Goal: Task Accomplishment & Management: Manage account settings

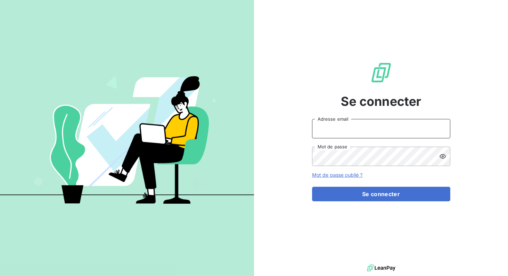
click at [352, 124] on input "Adresse email" at bounding box center [381, 128] width 138 height 19
type input "[EMAIL_ADDRESS][DOMAIN_NAME]"
click at [318, 105] on div "Se connecter [EMAIL_ADDRESS][DOMAIN_NAME] Adresse email Mot de passe Mot de pas…" at bounding box center [381, 131] width 138 height 263
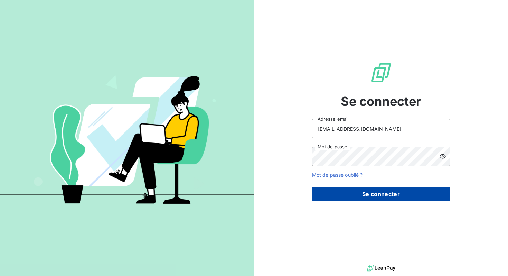
click at [353, 190] on button "Se connecter" at bounding box center [381, 194] width 138 height 15
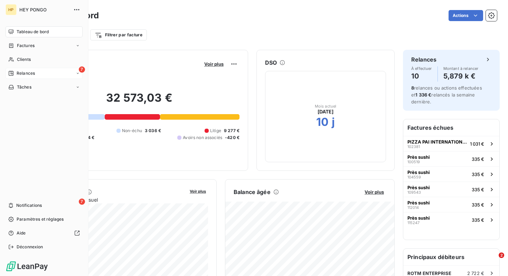
click at [26, 72] on span "Relances" at bounding box center [26, 73] width 18 height 6
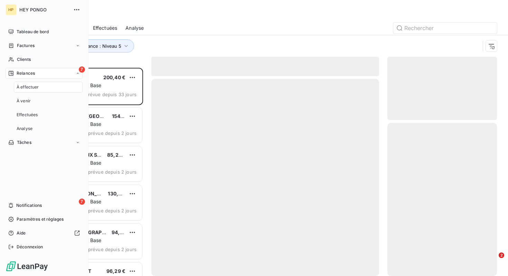
scroll to position [208, 110]
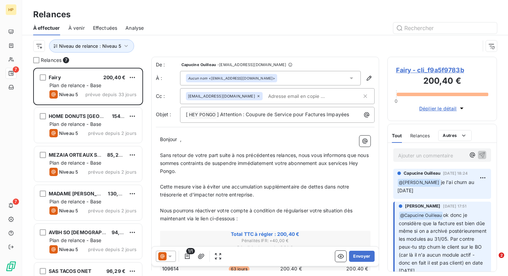
click at [173, 255] on div at bounding box center [166, 255] width 20 height 11
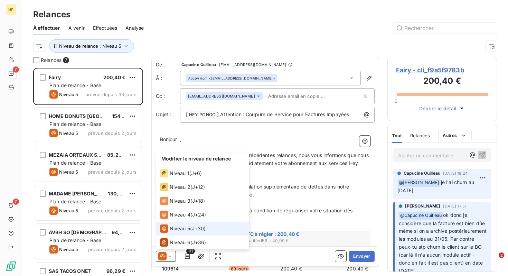
click at [173, 255] on div at bounding box center [166, 255] width 20 height 11
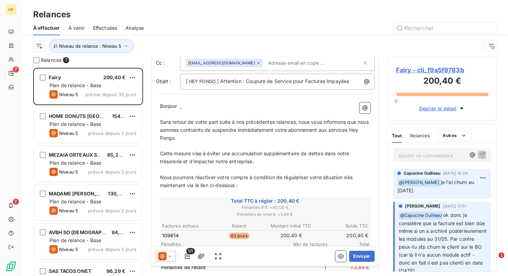
scroll to position [0, 0]
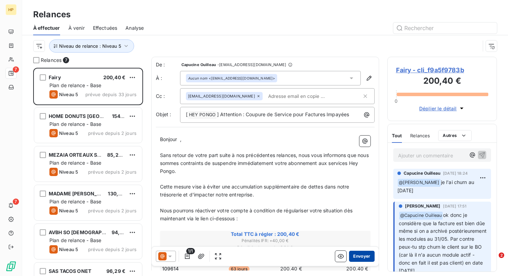
click at [363, 252] on button "Envoyer" at bounding box center [361, 255] width 25 height 11
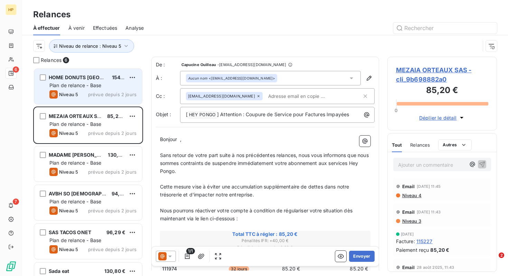
click at [77, 95] on span "Niveau 5" at bounding box center [68, 95] width 19 height 6
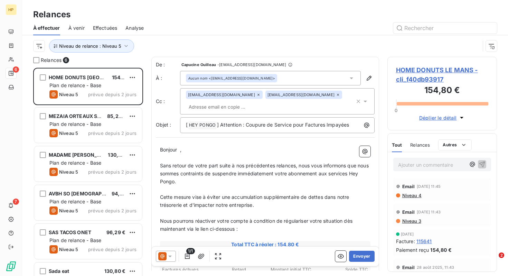
click at [415, 75] on span "HOME DONUTS LE MANS - cli_f40db93917" at bounding box center [442, 74] width 93 height 19
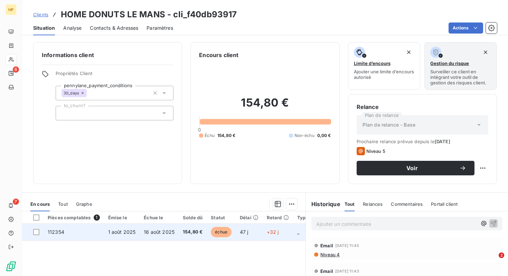
click at [157, 234] on span "16 août 2025" at bounding box center [159, 232] width 31 height 6
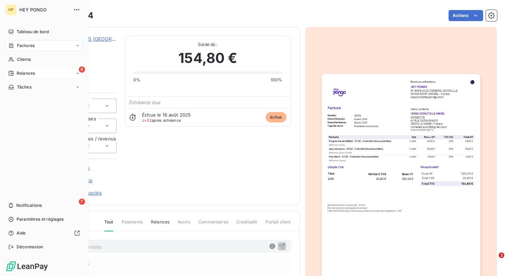
click at [42, 70] on div "6 Relances" at bounding box center [44, 73] width 77 height 11
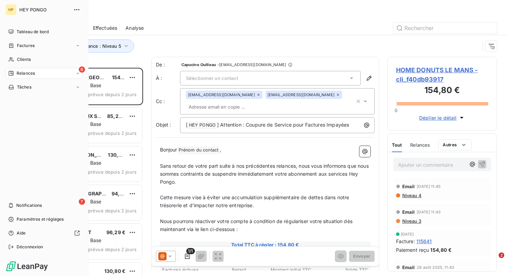
scroll to position [208, 110]
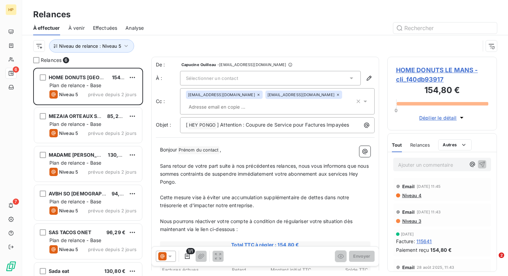
click at [231, 79] on span "Sélectionner un contact" at bounding box center [212, 78] width 52 height 6
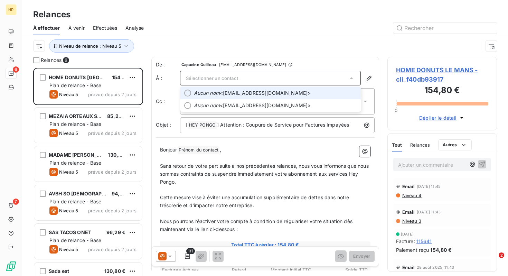
click at [294, 57] on div "De : [PERSON_NAME] - [EMAIL_ADDRESS][DOMAIN_NAME] À : Sélectionner un contact A…" at bounding box center [265, 274] width 228 height 434
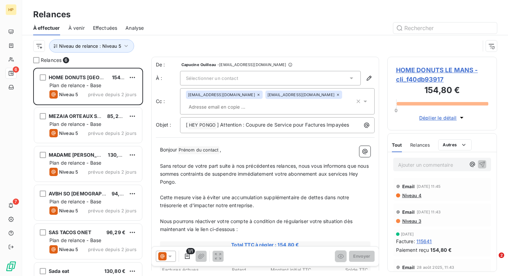
click at [267, 75] on div "Sélectionner un contact" at bounding box center [270, 78] width 181 height 15
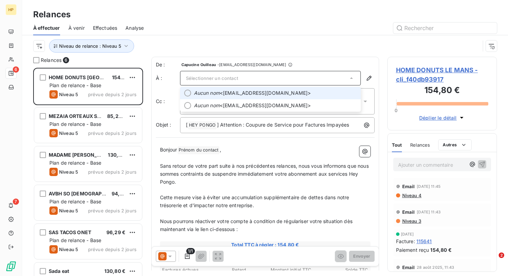
click at [264, 96] on span "Aucun nom <[EMAIL_ADDRESS][DOMAIN_NAME]>" at bounding box center [275, 92] width 163 height 7
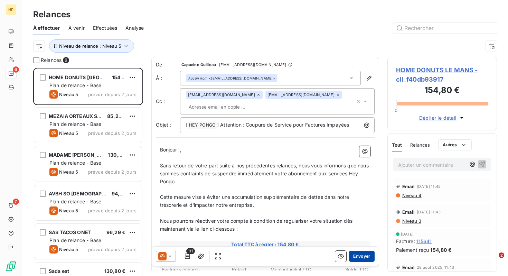
click at [353, 255] on button "Envoyer" at bounding box center [361, 255] width 25 height 11
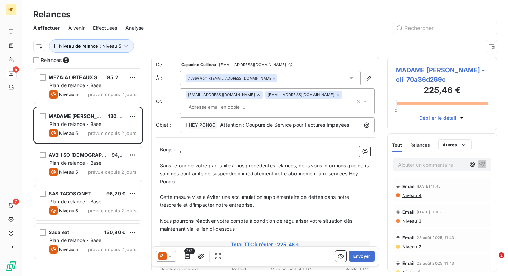
click at [431, 72] on span "MADAME [PERSON_NAME] - cli_70a36d269c" at bounding box center [442, 74] width 93 height 19
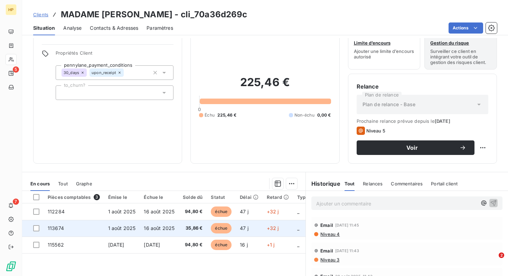
scroll to position [22, 0]
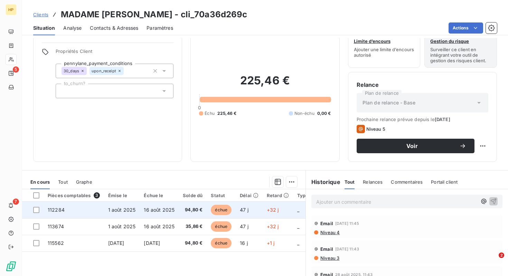
click at [63, 211] on span "112284" at bounding box center [56, 210] width 17 height 6
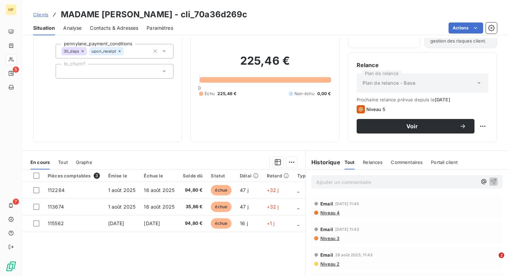
scroll to position [43, 0]
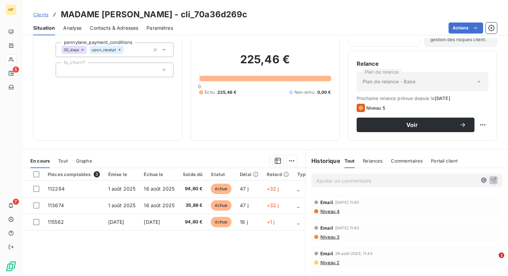
click at [372, 177] on p "Ajouter un commentaire ﻿" at bounding box center [396, 180] width 161 height 9
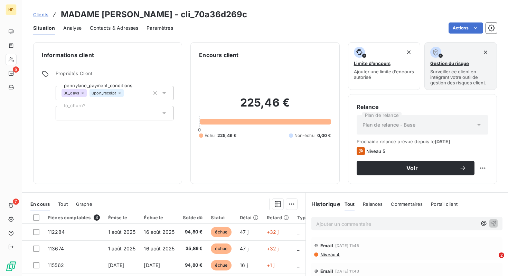
scroll to position [89, 0]
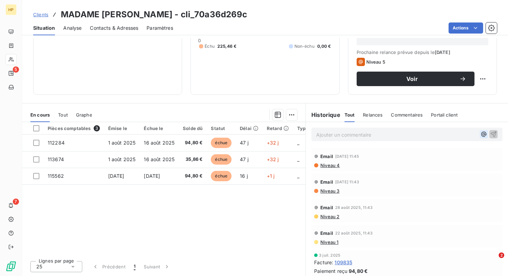
click at [483, 133] on icon "button" at bounding box center [483, 134] width 5 height 5
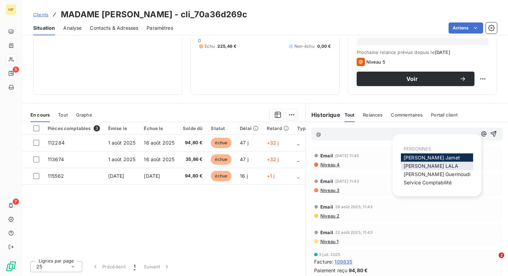
click at [432, 168] on span "[PERSON_NAME]" at bounding box center [431, 166] width 55 height 6
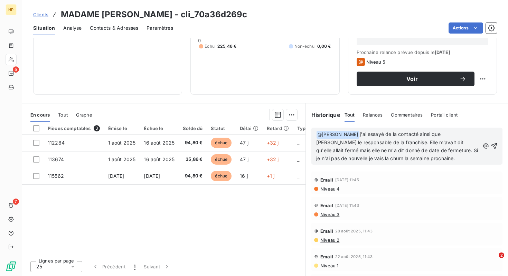
click at [498, 142] on div "﻿ @ [PERSON_NAME] ﻿ j'ai essayé de la contacté ainsi que [PERSON_NAME] le respo…" at bounding box center [406, 145] width 191 height 37
click at [496, 143] on icon "button" at bounding box center [494, 145] width 7 height 7
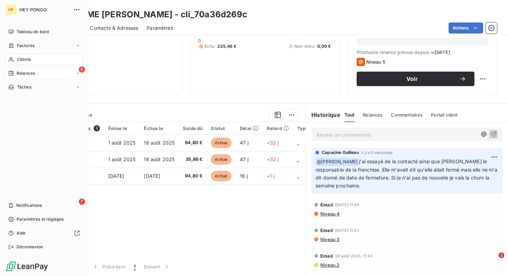
click at [40, 77] on div "5 Relances" at bounding box center [44, 73] width 77 height 11
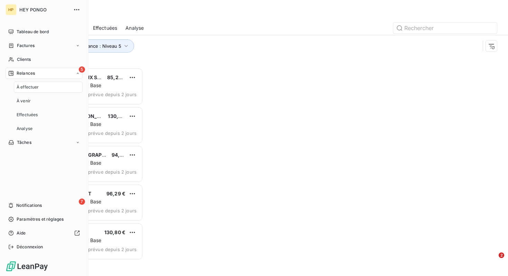
scroll to position [208, 110]
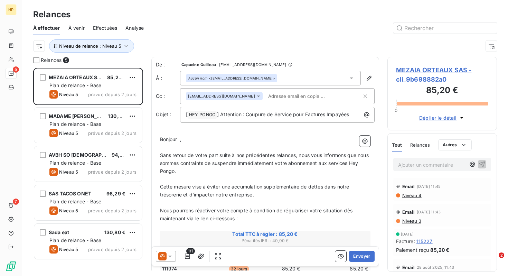
click at [406, 73] on span "MEZAIA ORTEAUX SAS - cli_9b698882a0" at bounding box center [442, 74] width 93 height 19
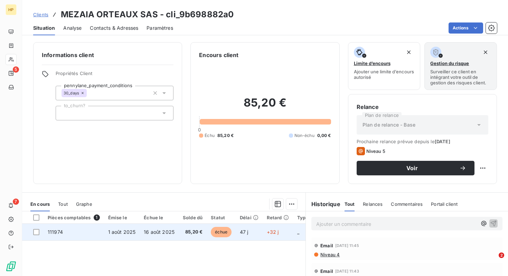
click at [156, 236] on td "16 août 2025" at bounding box center [159, 232] width 39 height 17
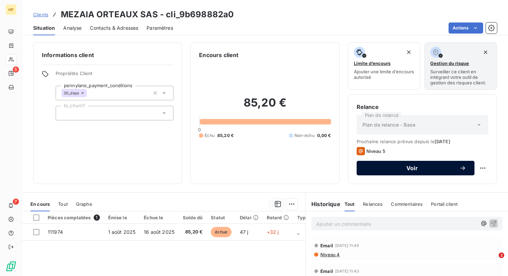
click at [372, 171] on button "Voir" at bounding box center [416, 168] width 118 height 15
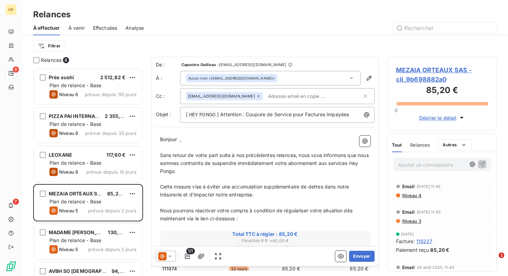
scroll to position [208, 110]
click at [358, 259] on button "Envoyer" at bounding box center [361, 255] width 25 height 11
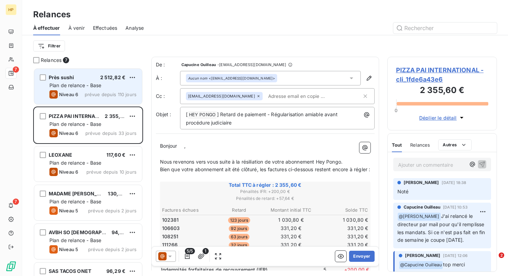
click at [91, 86] on span "Plan de relance - Base" at bounding box center [75, 85] width 52 height 6
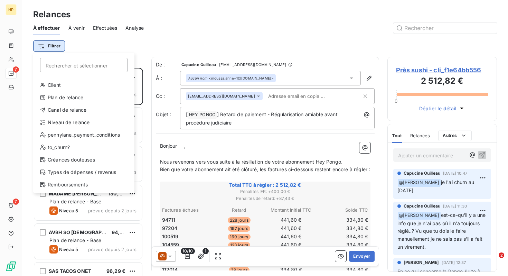
click at [58, 44] on html "HP 7 7 Relances À effectuer À venir Effectuées Analyse Filtrer Rechercher et sé…" at bounding box center [254, 138] width 508 height 276
click at [75, 123] on div "Niveau de relance" at bounding box center [84, 122] width 96 height 11
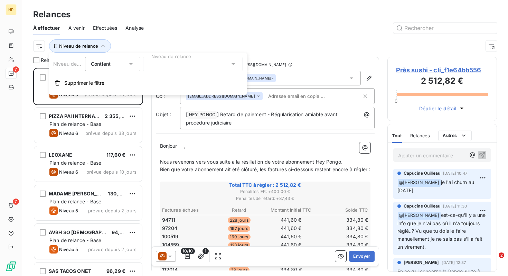
click at [173, 65] on div at bounding box center [193, 64] width 100 height 15
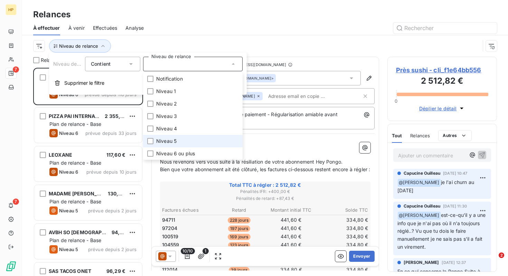
click at [172, 141] on span "Niveau 5" at bounding box center [166, 141] width 20 height 7
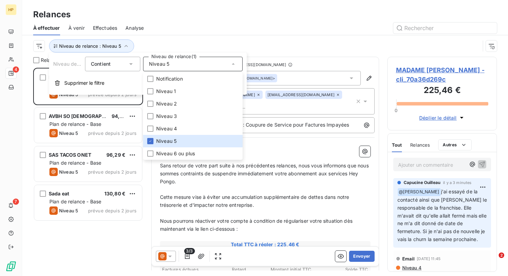
click at [174, 45] on div "Niveau de relance : Niveau 5" at bounding box center [256, 45] width 447 height 13
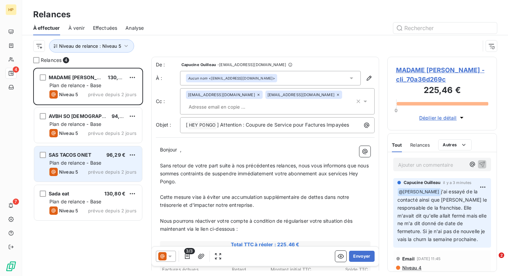
click at [90, 158] on div "SAS TACOS ONET 96,29 € Plan de relance - Base Niveau 5 prévue depuis 2 jours" at bounding box center [88, 163] width 108 height 35
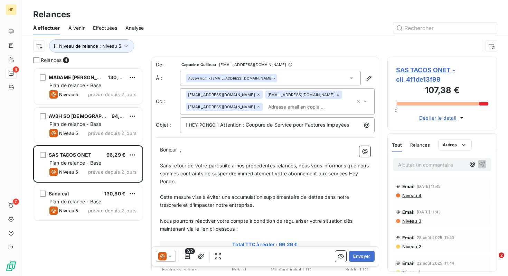
click at [415, 79] on span "SAS TACOS ONET - cli_4f1de13f99" at bounding box center [442, 74] width 93 height 19
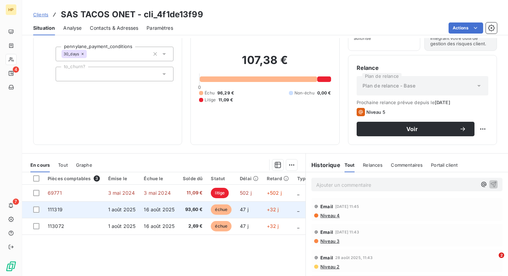
scroll to position [42, 0]
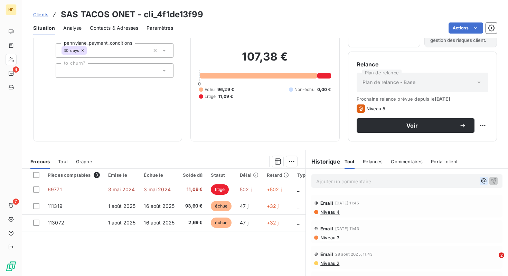
click at [481, 182] on icon "button" at bounding box center [483, 180] width 7 height 7
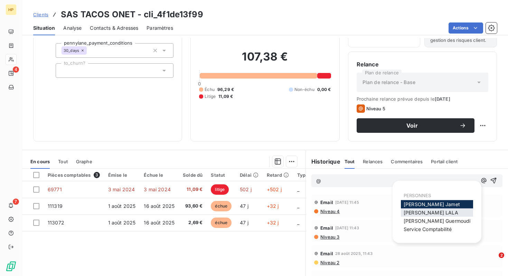
click at [410, 214] on span "[PERSON_NAME]" at bounding box center [431, 212] width 55 height 6
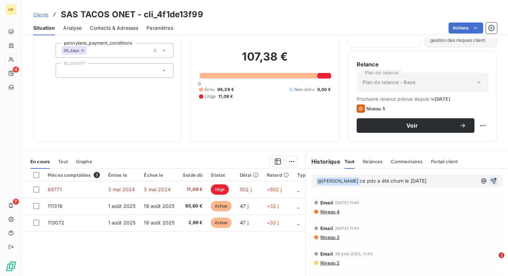
click at [493, 183] on icon "button" at bounding box center [493, 180] width 7 height 7
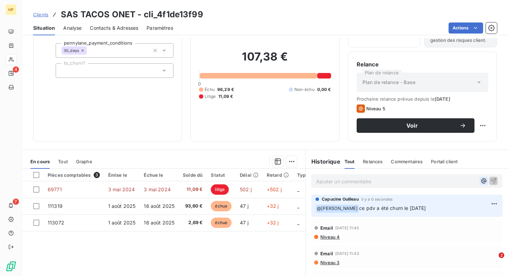
click at [481, 181] on icon "button" at bounding box center [483, 180] width 5 height 5
click at [495, 178] on icon "button" at bounding box center [493, 180] width 7 height 7
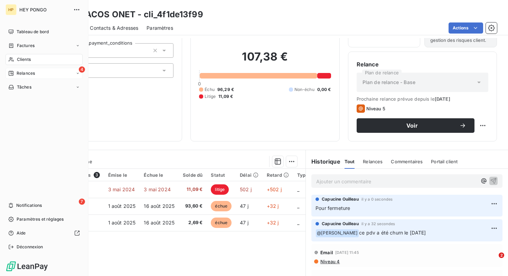
click at [29, 73] on span "Relances" at bounding box center [26, 73] width 18 height 6
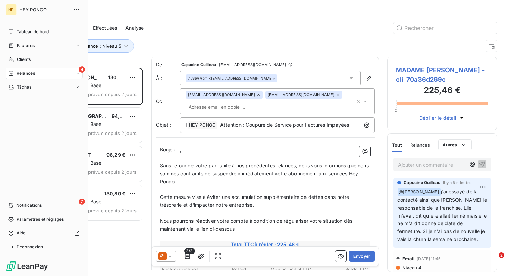
scroll to position [208, 110]
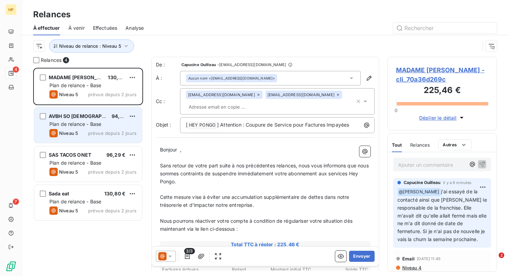
click at [100, 113] on div "AVBH SO ASIAN 94,80 € Plan de relance - Base Niveau 5 prévue depuis 2 jours" at bounding box center [88, 124] width 108 height 35
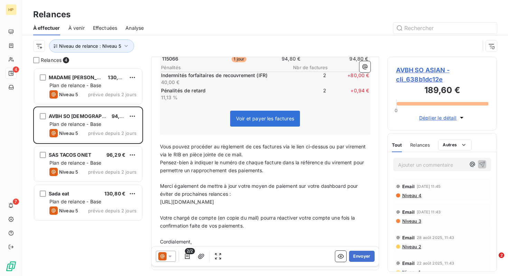
scroll to position [246, 0]
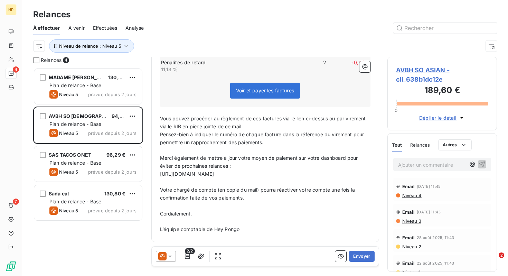
click at [420, 76] on span "AVBH SO ASIAN - cli_638b1dc12e" at bounding box center [442, 74] width 93 height 19
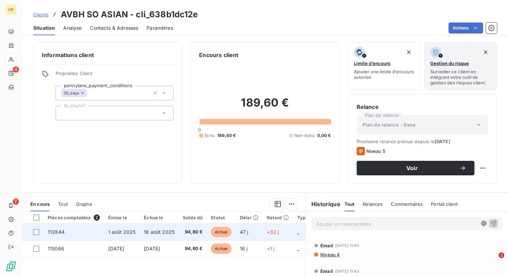
click at [175, 230] on td "16 août 2025" at bounding box center [159, 232] width 39 height 17
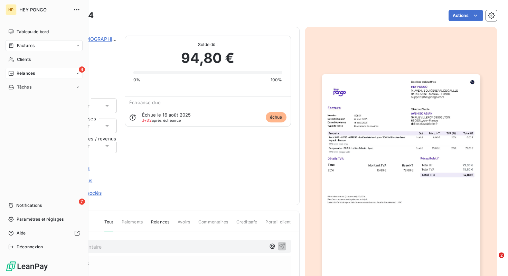
click at [30, 70] on span "Relances" at bounding box center [26, 73] width 18 height 6
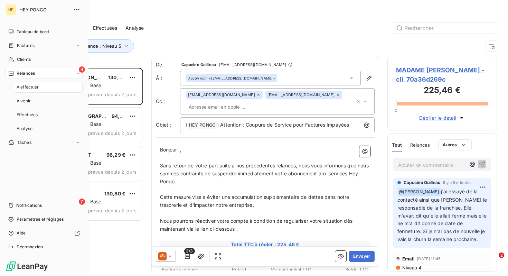
scroll to position [208, 110]
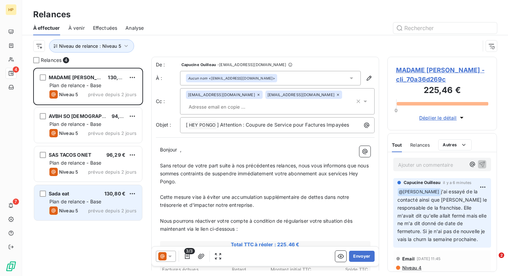
click at [97, 196] on div "Sada eat 130,80 €" at bounding box center [92, 193] width 87 height 6
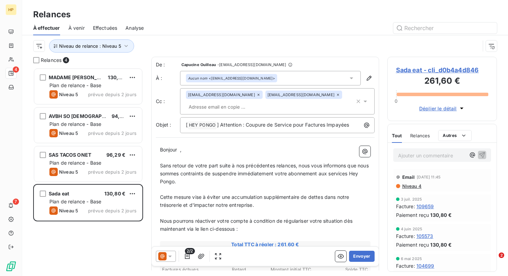
click at [441, 69] on span "Sada eat - cli_d0b4a4d846" at bounding box center [442, 69] width 93 height 9
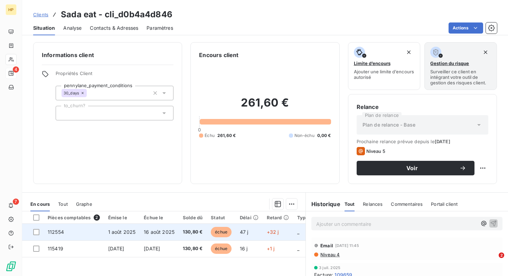
click at [185, 239] on td "130,80 €" at bounding box center [193, 232] width 28 height 17
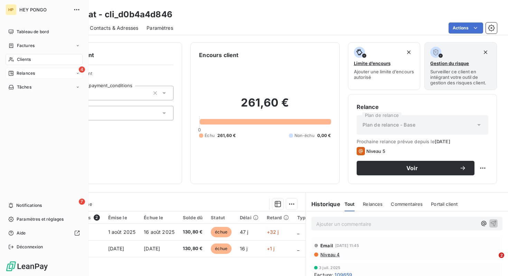
click at [20, 74] on span "Relances" at bounding box center [26, 73] width 18 height 6
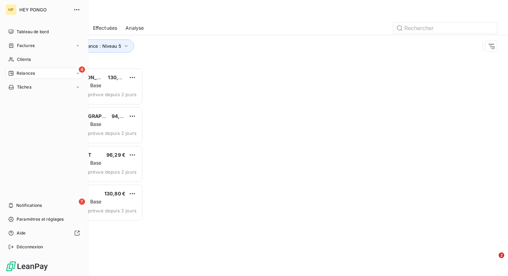
scroll to position [208, 110]
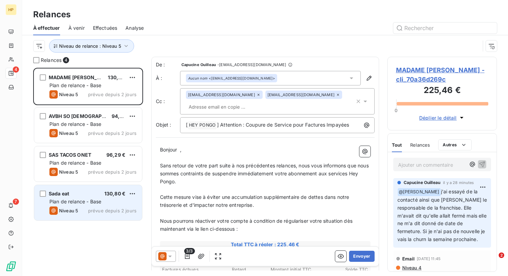
click at [98, 193] on div "Sada eat 130,80 €" at bounding box center [92, 193] width 87 height 6
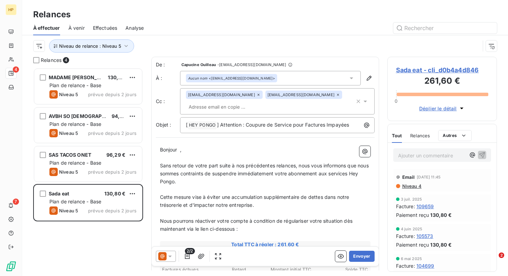
click at [411, 69] on span "Sada eat - cli_d0b4a4d846" at bounding box center [442, 69] width 93 height 9
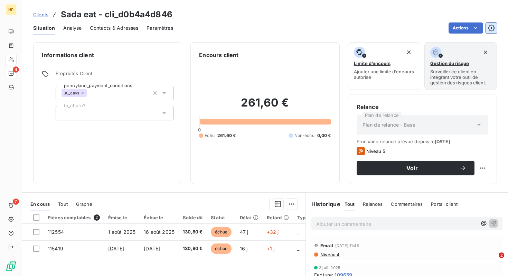
click at [486, 31] on button "button" at bounding box center [491, 27] width 11 height 11
click at [459, 27] on html "HP 4 7 Clients Sada eat - cli_d0b4a4d846 Situation Analyse Contacts & Adresses …" at bounding box center [254, 138] width 508 height 276
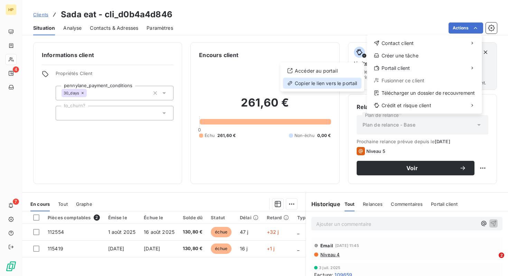
click at [330, 86] on div "Copier le lien vers le portail" at bounding box center [322, 83] width 78 height 11
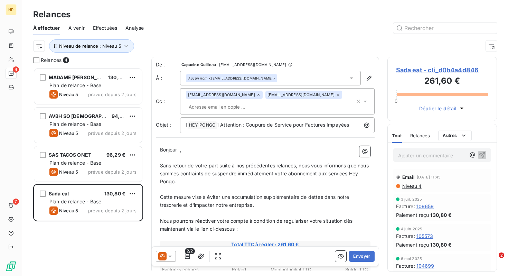
scroll to position [208, 110]
click at [400, 71] on span "Sada eat - cli_d0b4a4d846" at bounding box center [442, 69] width 93 height 9
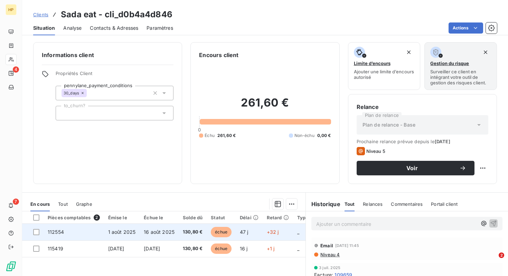
click at [139, 234] on td "1 août 2025" at bounding box center [122, 232] width 36 height 17
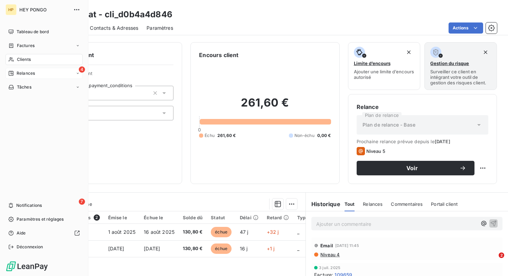
click at [35, 70] on span "Relances" at bounding box center [26, 73] width 18 height 6
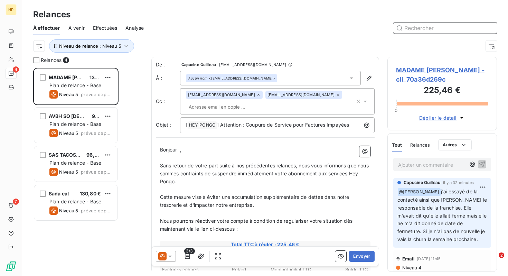
scroll to position [208, 110]
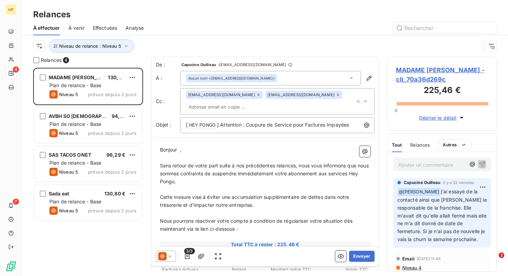
click at [405, 77] on span "MADAME [PERSON_NAME] - cli_70a36d269c" at bounding box center [442, 74] width 93 height 19
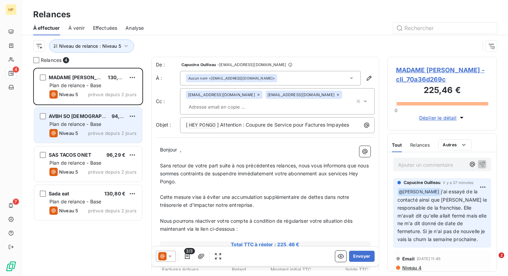
scroll to position [208, 110]
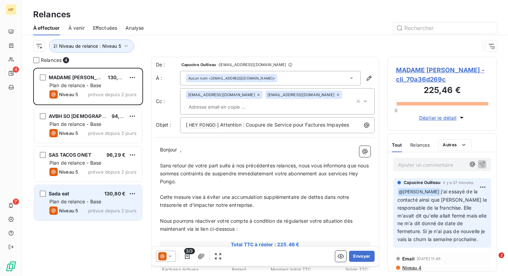
click at [75, 208] on span "Niveau 5" at bounding box center [68, 211] width 19 height 6
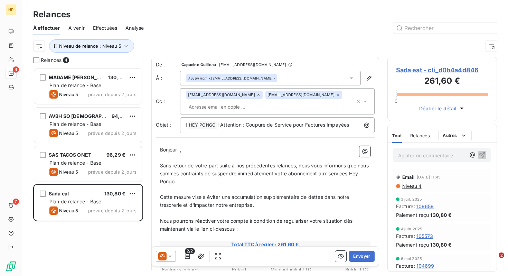
click at [434, 69] on span "Sada eat - cli_d0b4a4d846" at bounding box center [442, 69] width 93 height 9
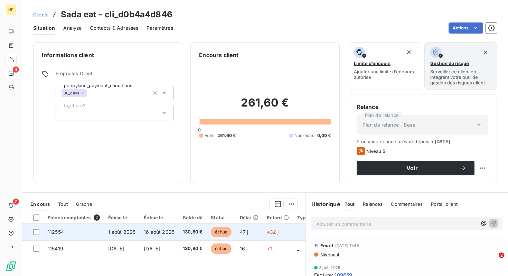
click at [143, 233] on td "16 août 2025" at bounding box center [159, 232] width 39 height 17
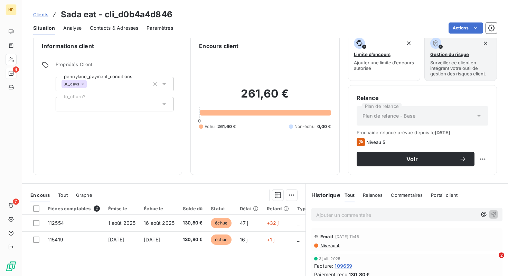
scroll to position [14, 0]
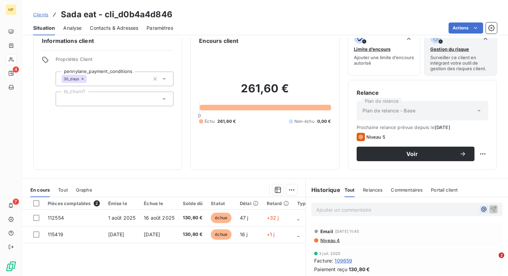
click at [481, 211] on icon "button" at bounding box center [483, 209] width 7 height 7
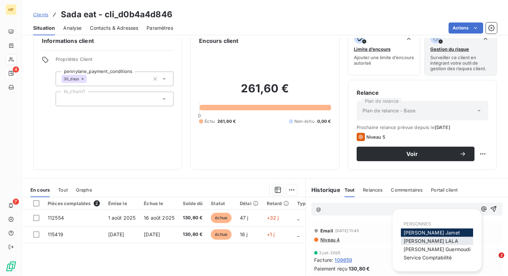
click at [426, 239] on span "[PERSON_NAME]" at bounding box center [431, 241] width 55 height 6
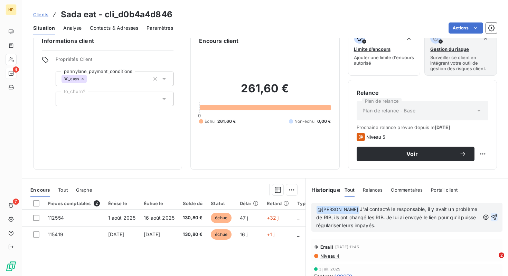
click at [495, 215] on icon "button" at bounding box center [494, 217] width 7 height 7
